Goal: Task Accomplishment & Management: Use online tool/utility

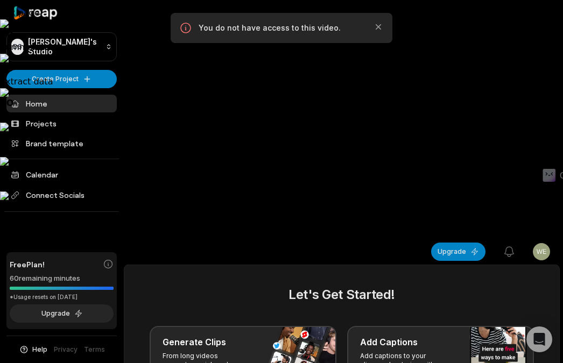
scroll to position [171, 0]
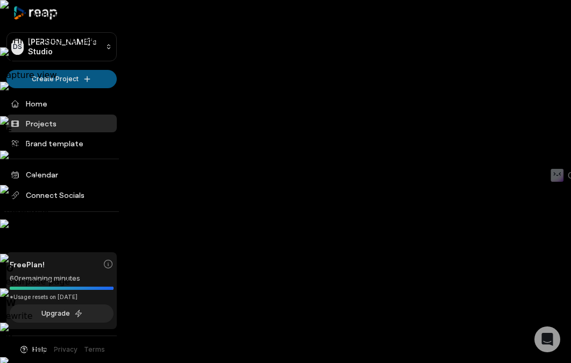
click at [59, 80] on html "CLOSE AI BAR • ALT → Disable for website • SHIFT → Disable globally // V Captur…" at bounding box center [285, 181] width 571 height 363
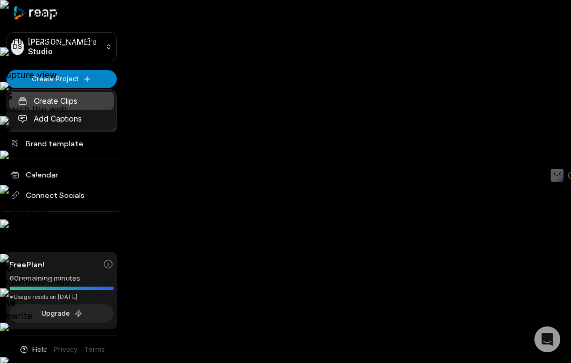
click at [77, 107] on link "Create Clips" at bounding box center [61, 101] width 105 height 18
